Goal: Navigation & Orientation: Find specific page/section

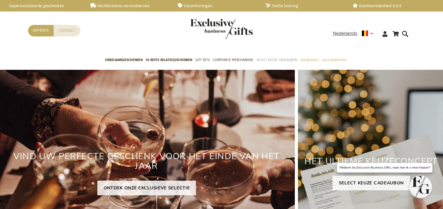
click at [287, 60] on span "Select Keuze Cadeaubon" at bounding box center [276, 60] width 41 height 7
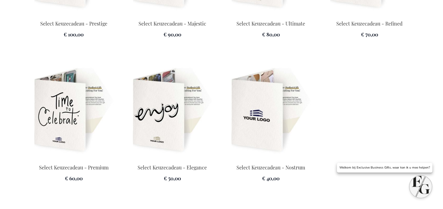
scroll to position [958, 0]
click at [260, 126] on img at bounding box center [270, 109] width 91 height 87
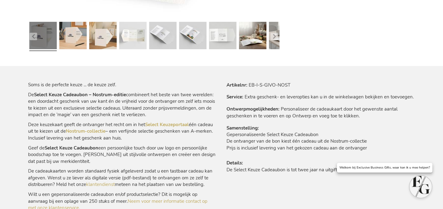
scroll to position [385, 0]
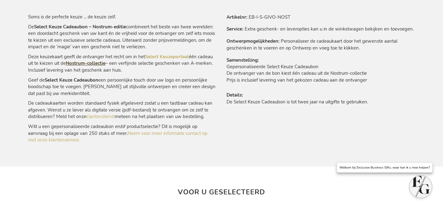
click at [94, 64] on link "Nostrum-collectie" at bounding box center [86, 63] width 40 height 6
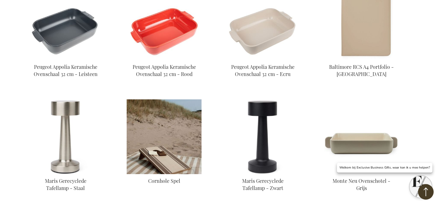
scroll to position [492, 0]
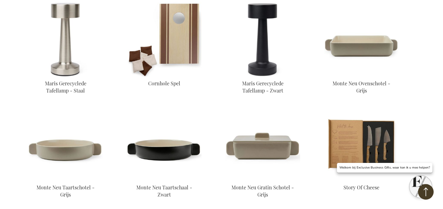
scroll to position [589, 0]
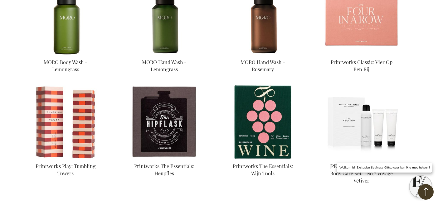
scroll to position [934, 0]
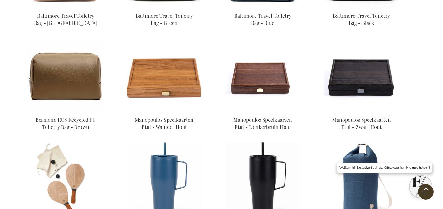
scroll to position [1635, 0]
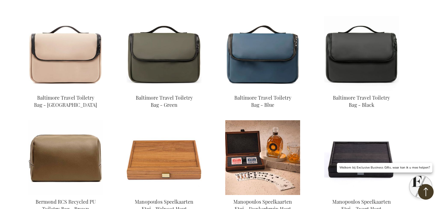
scroll to position [1564, 0]
